Goal: Use online tool/utility: Utilize a website feature to perform a specific function

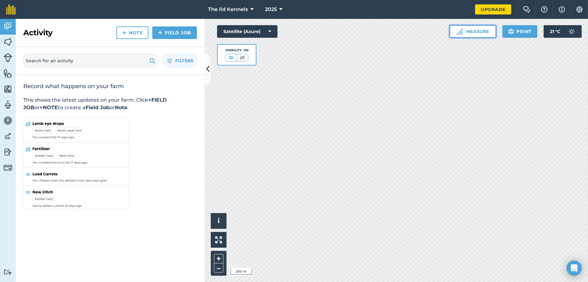
click at [478, 33] on button "Measure" at bounding box center [473, 31] width 47 height 13
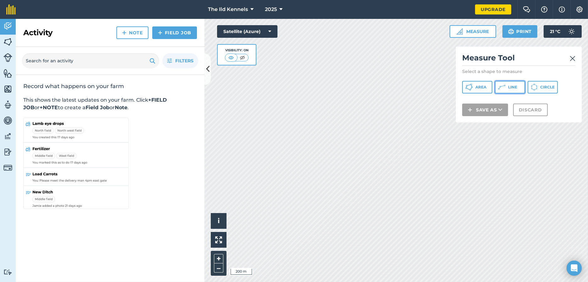
click at [473, 88] on icon at bounding box center [470, 87] width 8 height 8
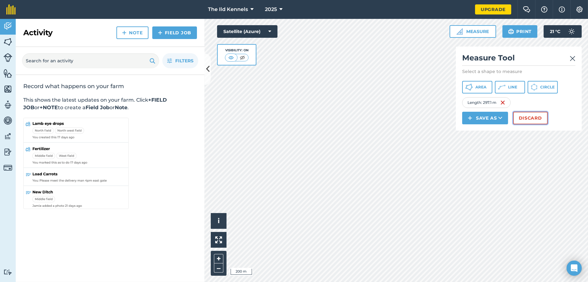
click at [531, 121] on button "Discard" at bounding box center [530, 118] width 35 height 13
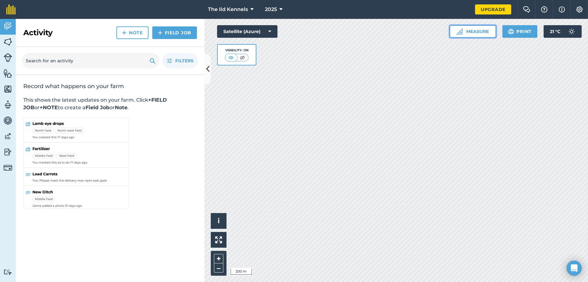
click at [468, 32] on button "Measure" at bounding box center [473, 31] width 47 height 13
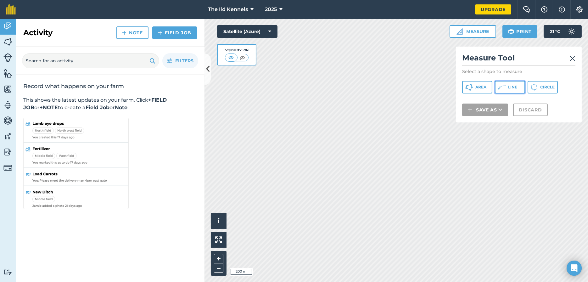
click at [473, 88] on icon at bounding box center [470, 87] width 8 height 8
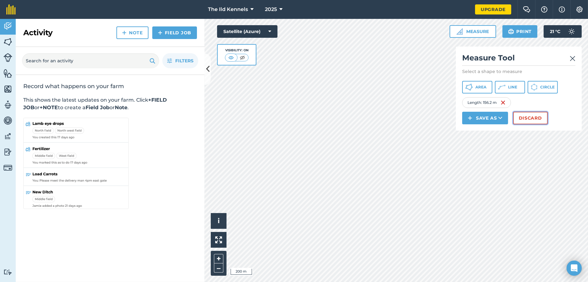
click at [529, 118] on button "Discard" at bounding box center [530, 118] width 35 height 13
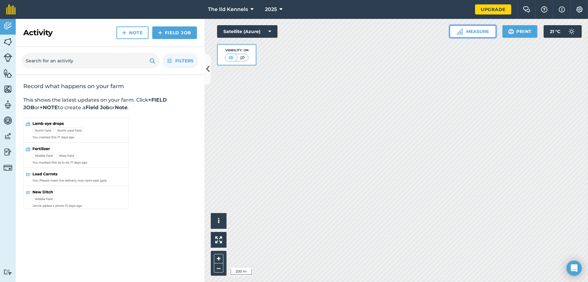
click at [469, 32] on button "Measure" at bounding box center [473, 31] width 47 height 13
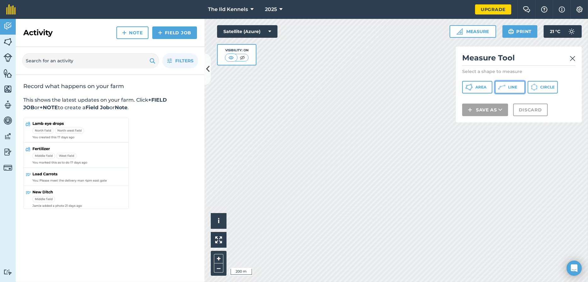
click at [519, 88] on button "Line" at bounding box center [510, 87] width 30 height 13
click at [572, 59] on img at bounding box center [573, 59] width 6 height 8
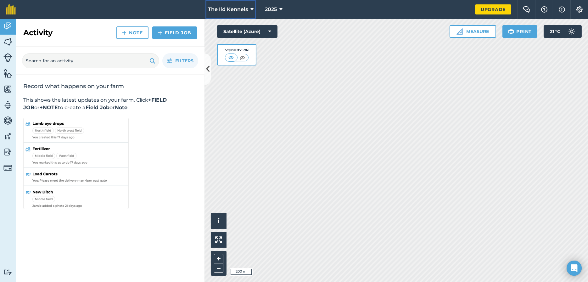
click at [250, 10] on button "The Ild Kennels" at bounding box center [231, 9] width 51 height 19
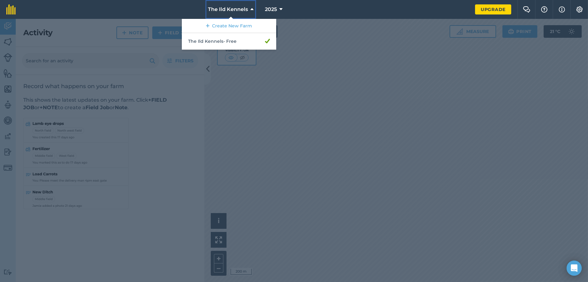
click at [250, 10] on button "The Ild Kennels" at bounding box center [231, 9] width 51 height 19
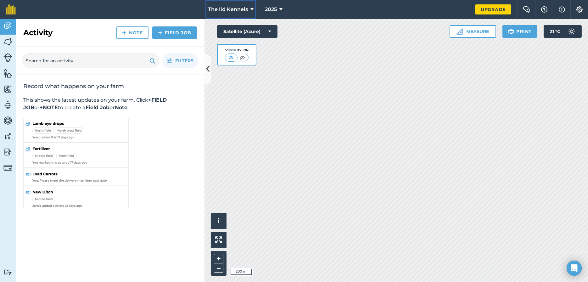
click at [230, 12] on span "The Ild Kennels" at bounding box center [228, 10] width 40 height 8
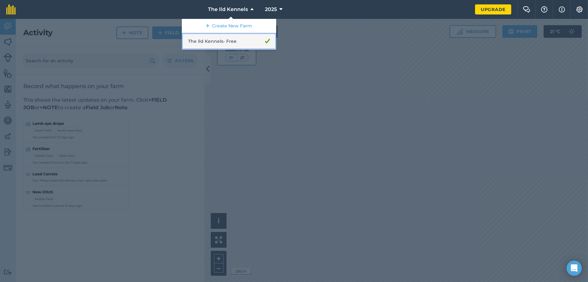
click at [212, 42] on link "The Ild Kennels - Free" at bounding box center [229, 41] width 94 height 17
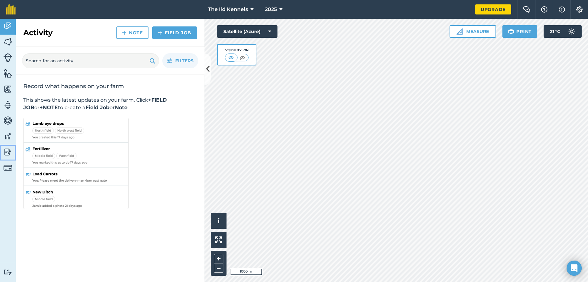
click at [8, 151] on img at bounding box center [7, 151] width 9 height 9
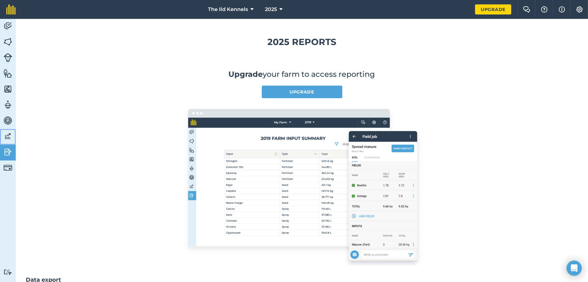
click at [8, 136] on img at bounding box center [7, 136] width 9 height 9
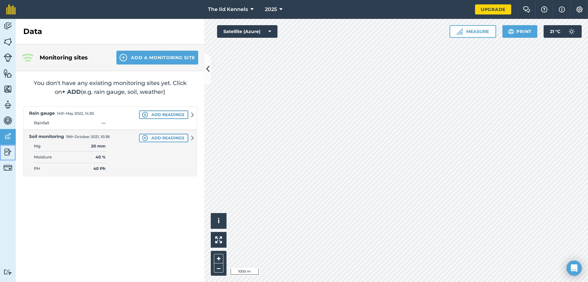
click at [3, 154] on img at bounding box center [7, 151] width 9 height 9
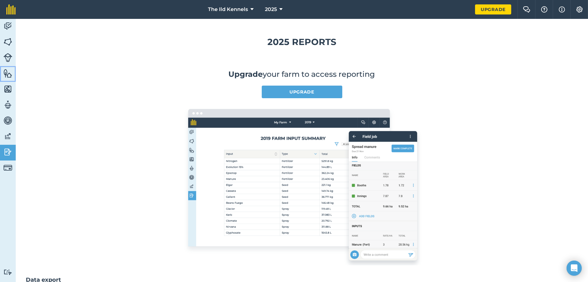
click at [11, 79] on link "Features" at bounding box center [8, 74] width 16 height 16
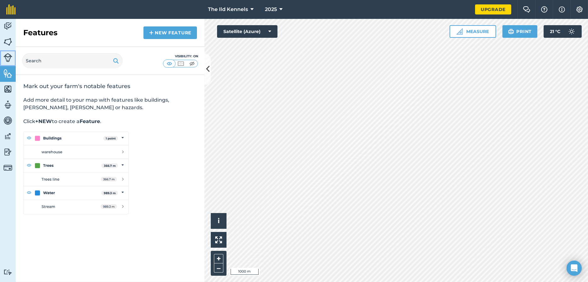
click at [10, 62] on link "Livestock" at bounding box center [8, 58] width 16 height 16
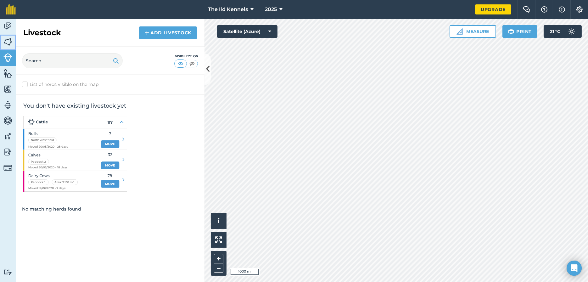
click at [9, 42] on img at bounding box center [7, 41] width 9 height 9
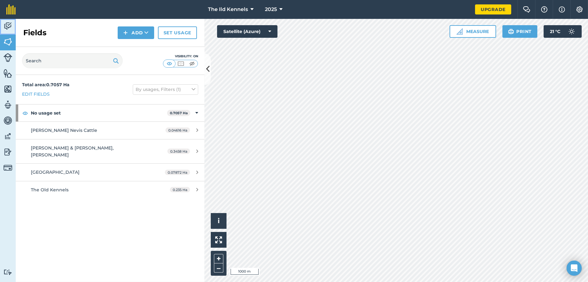
click at [7, 28] on img at bounding box center [7, 25] width 9 height 9
